Goal: Use online tool/utility: Utilize a website feature to perform a specific function

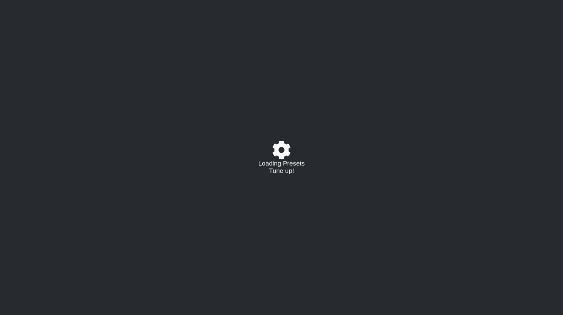
select select "/023177548424"
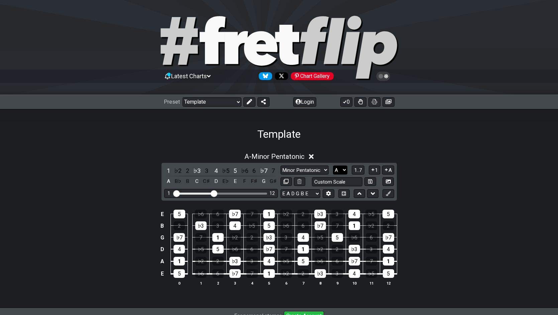
click at [344, 170] on select "A♭ A A♯ B♭ B C C♯ D♭ D D♯ E♭ E F F♯ G♭ G G♯" at bounding box center [340, 170] width 14 height 9
select select "C"
click at [333, 166] on select "A♭ A A♯ B♭ B C C♯ D♭ D D♯ E♭ E F F♯ G♭ G G♯" at bounding box center [340, 170] width 14 height 9
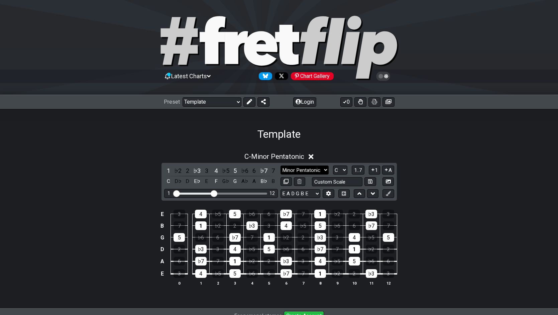
click at [327, 170] on select "Minor Pentatonic Major 3rds Minor Pentatonic Major Pentatonic Minor Blues Major…" at bounding box center [305, 170] width 48 height 9
select select "Major / [PERSON_NAME]"
click at [281, 166] on select "Minor Pentatonic Major 3rds Minor Pentatonic Major Pentatonic Minor Blues Major…" at bounding box center [305, 170] width 48 height 9
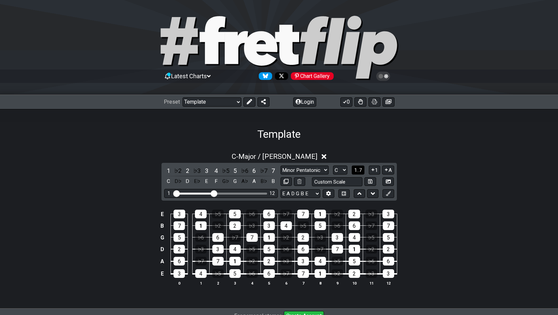
click at [360, 170] on span "1..7" at bounding box center [358, 170] width 8 height 6
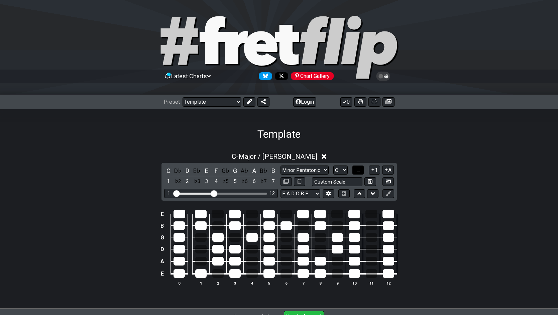
click at [360, 170] on span "..." at bounding box center [358, 170] width 3 height 6
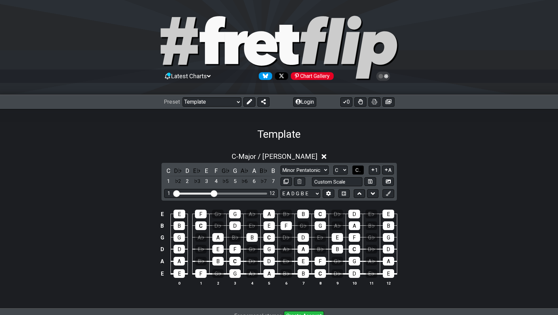
click at [360, 170] on span "C.." at bounding box center [357, 170] width 5 height 6
